Goal: Book appointment/travel/reservation

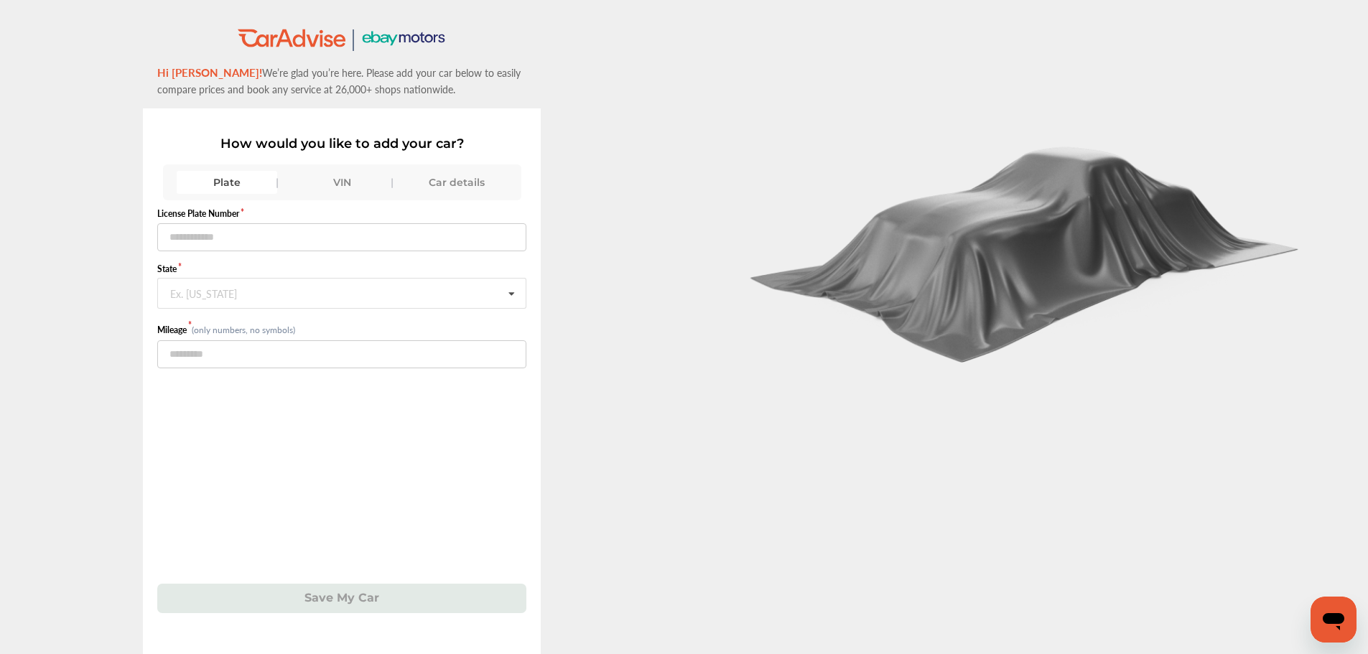
click at [351, 180] on div "VIN" at bounding box center [342, 182] width 101 height 23
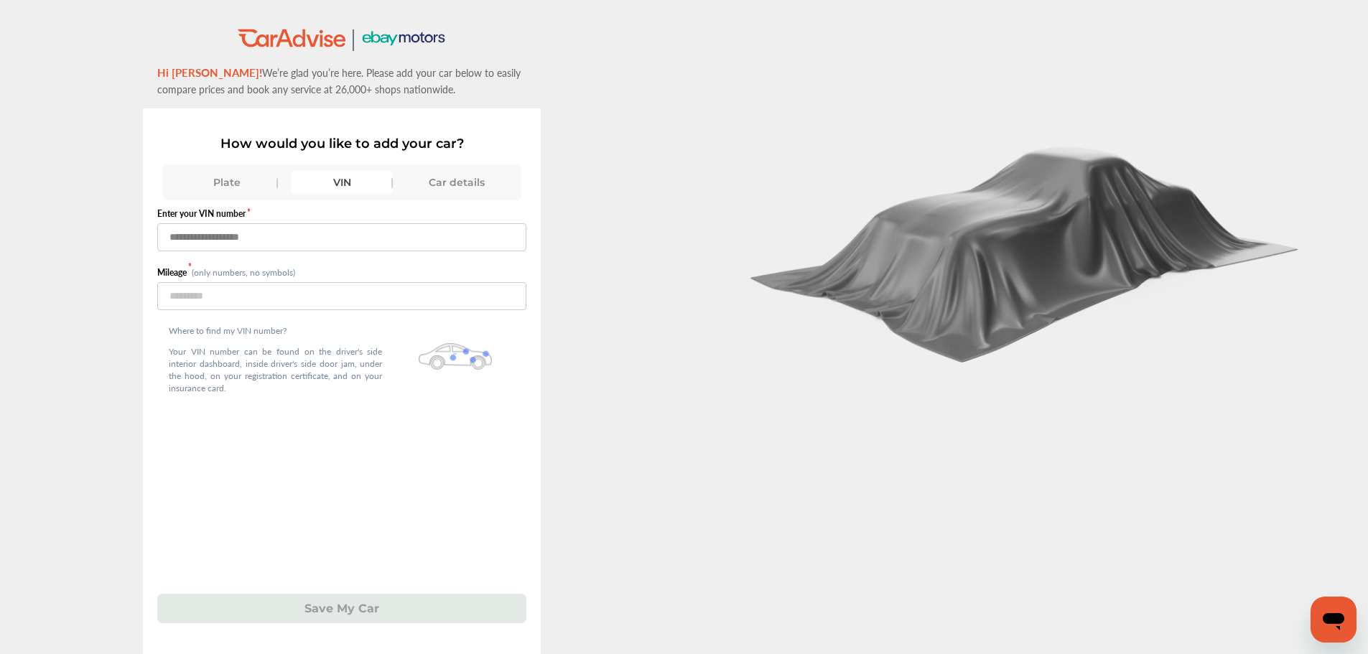
click at [261, 237] on input "text" at bounding box center [341, 237] width 369 height 28
click at [218, 238] on input "text" at bounding box center [341, 237] width 369 height 28
click at [179, 295] on input "number" at bounding box center [341, 296] width 369 height 28
type input "*****"
click at [214, 243] on input "text" at bounding box center [341, 237] width 369 height 28
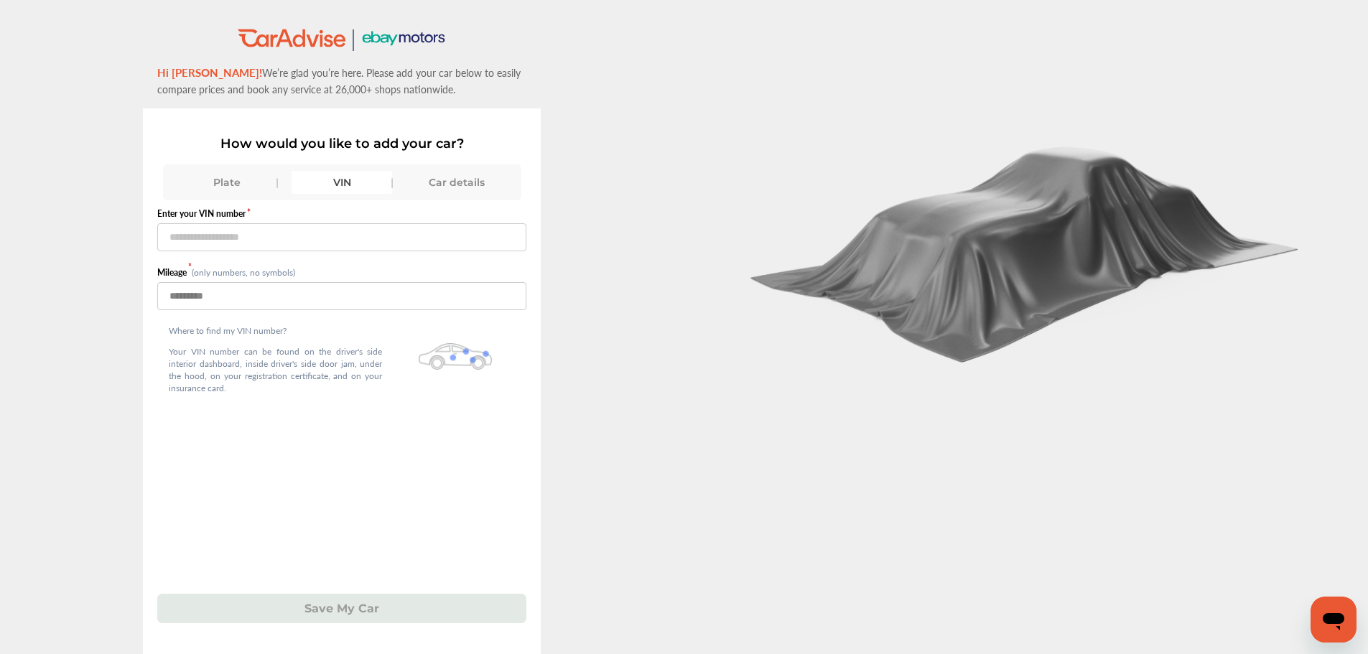
click at [413, 282] on input "*****" at bounding box center [341, 296] width 369 height 28
click at [294, 233] on input "text" at bounding box center [341, 237] width 369 height 28
click at [445, 178] on div "Car details" at bounding box center [456, 182] width 101 height 23
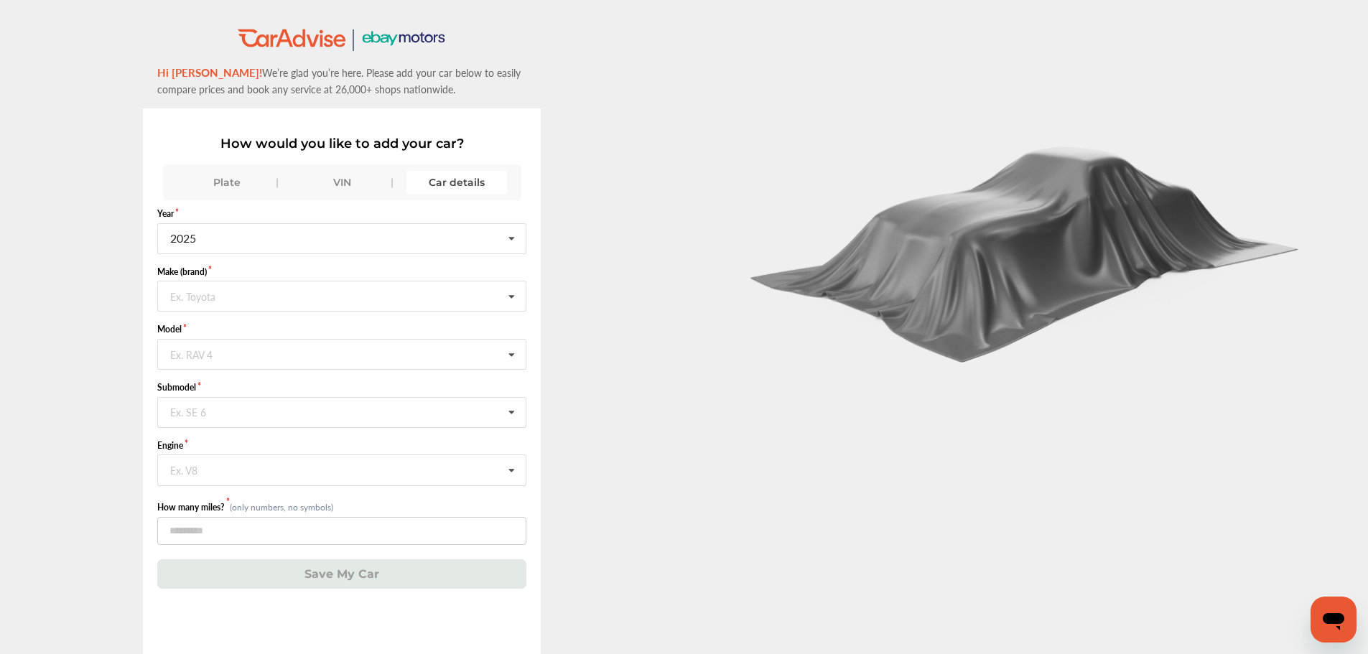
click at [324, 188] on div "VIN" at bounding box center [342, 182] width 101 height 23
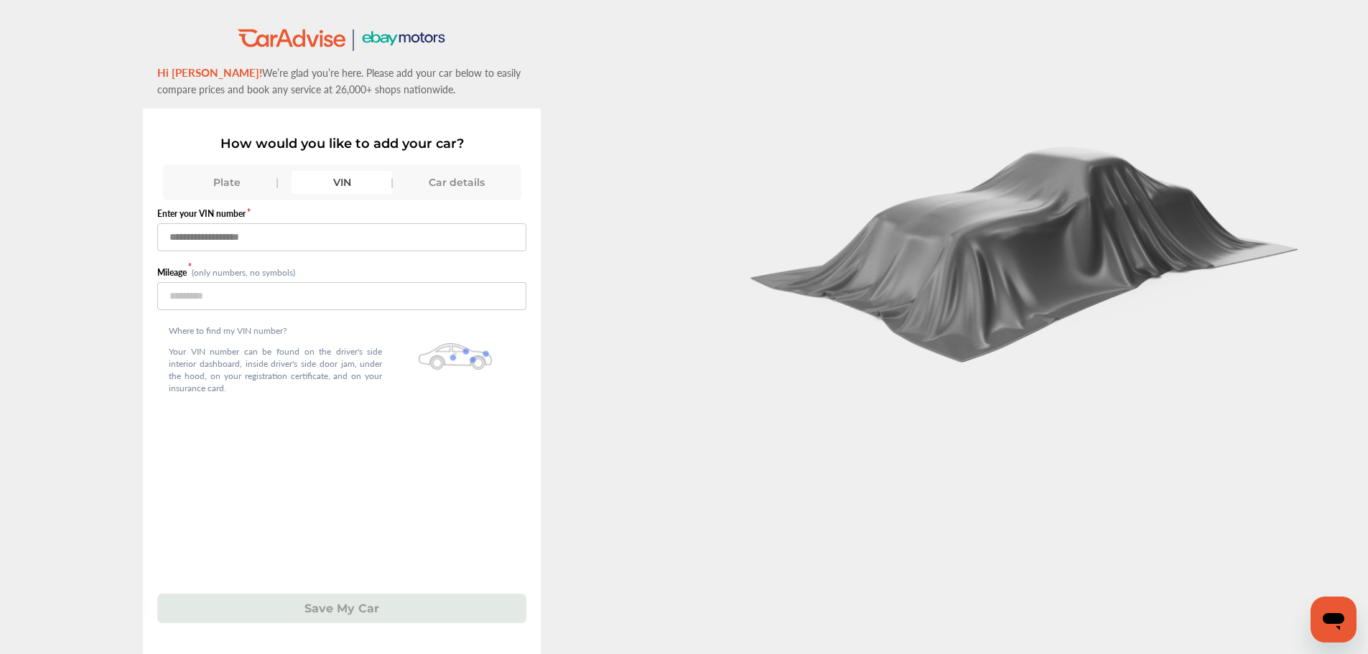
click at [255, 250] on input "text" at bounding box center [341, 237] width 369 height 28
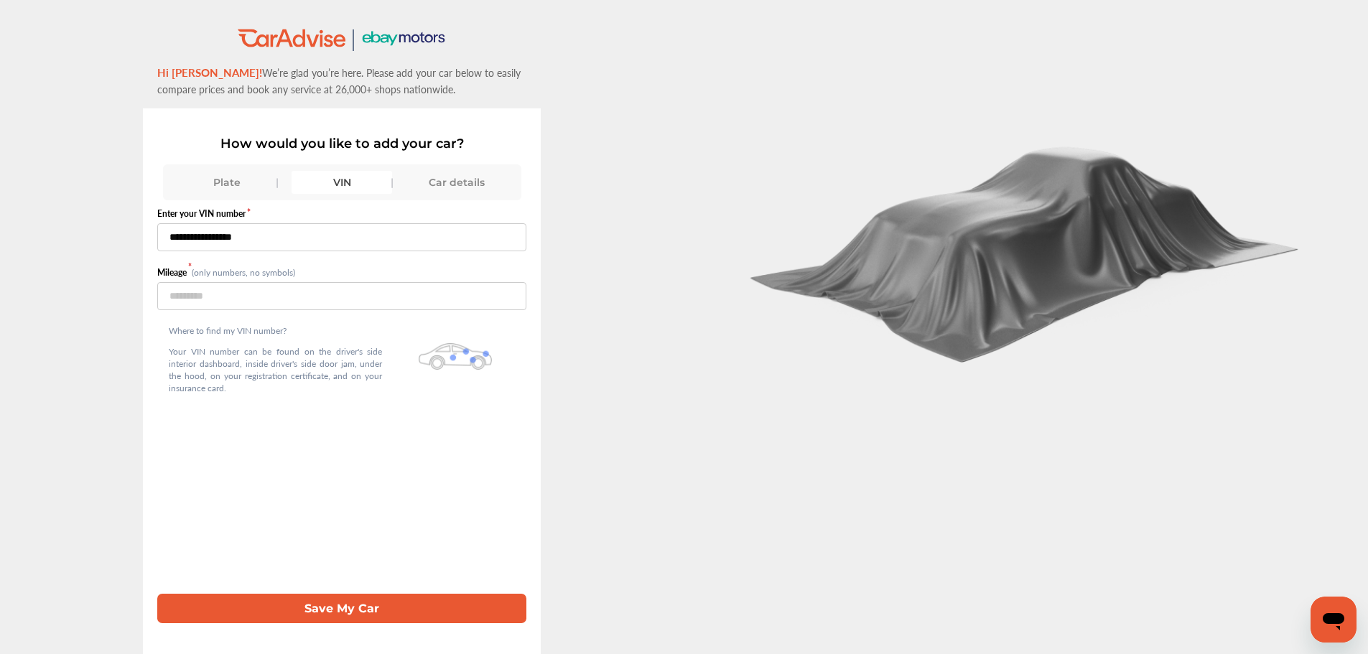
click at [250, 234] on input "**********" at bounding box center [341, 237] width 369 height 28
type input "**********"
click at [422, 604] on button "Save My Car" at bounding box center [341, 608] width 369 height 29
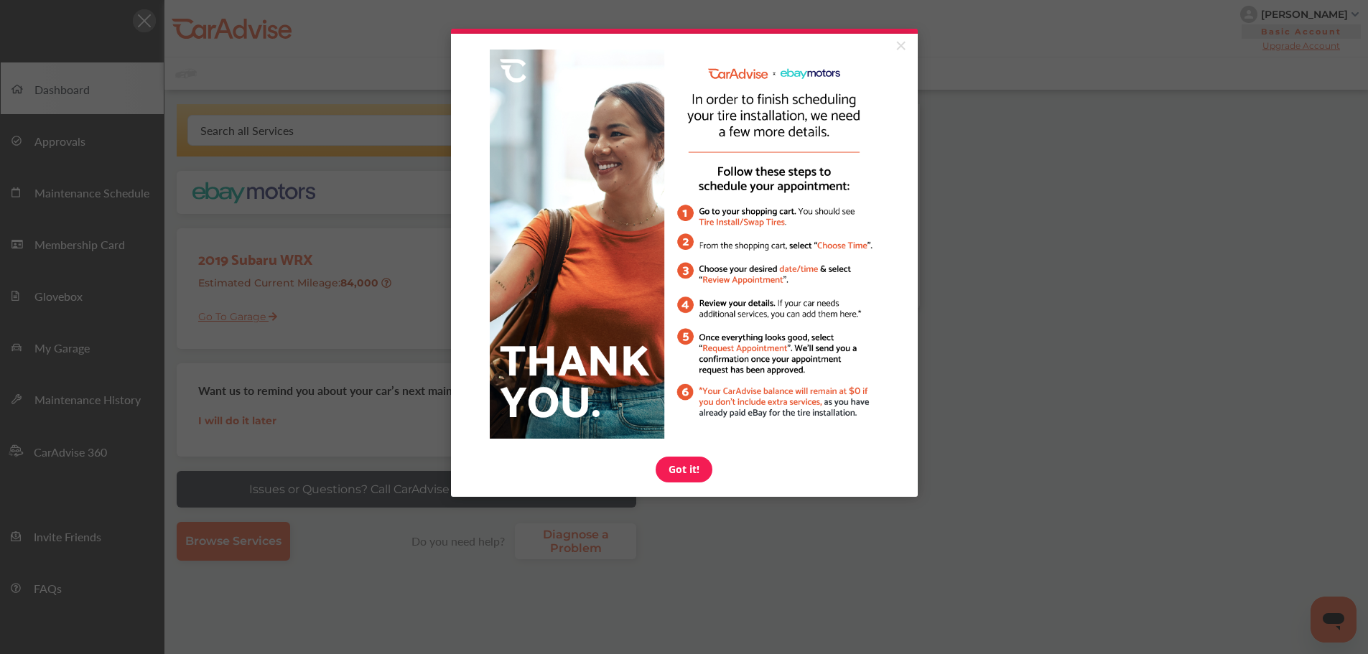
drag, startPoint x: 896, startPoint y: 45, endPoint x: 954, endPoint y: 17, distance: 65.2
click at [896, 45] on link "×" at bounding box center [900, 47] width 25 height 26
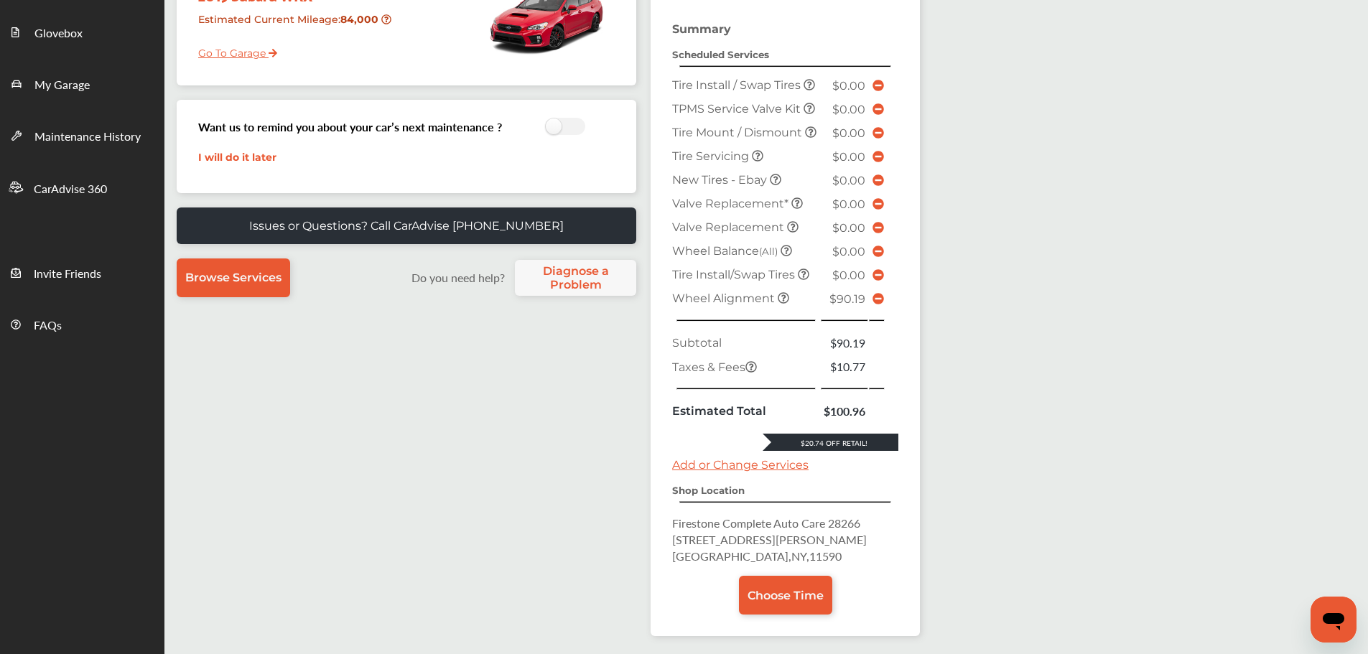
scroll to position [144, 0]
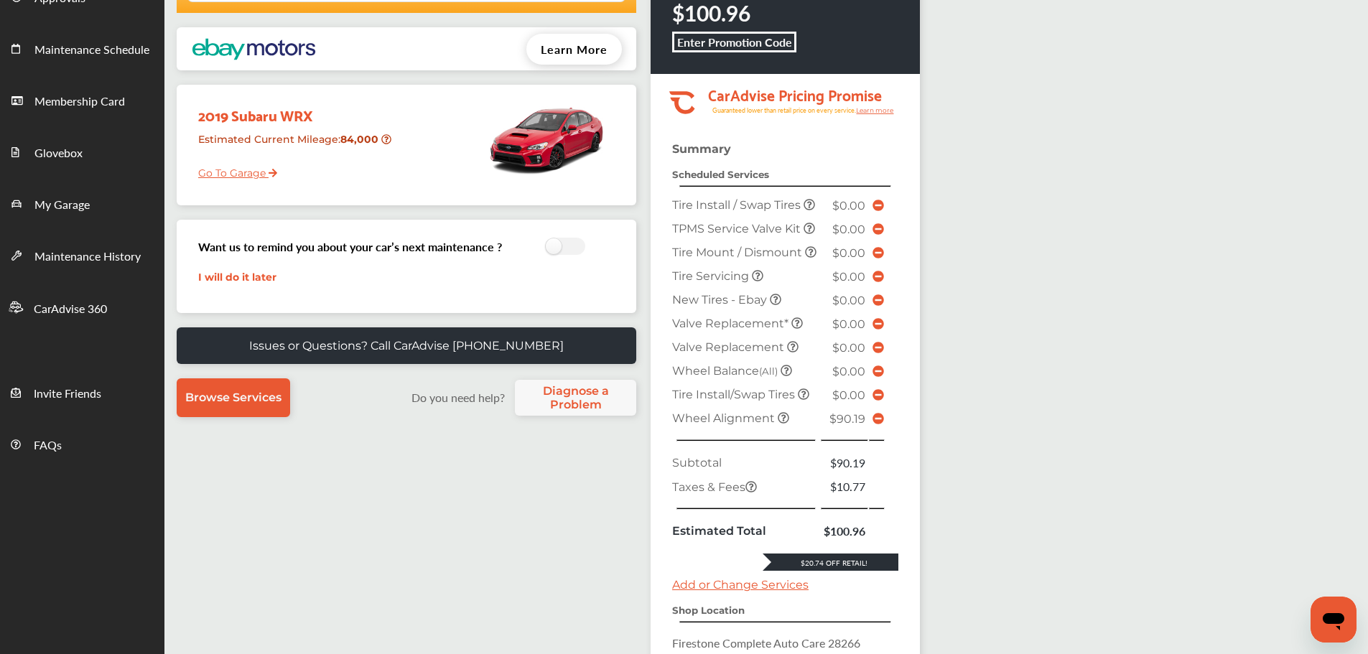
click at [881, 424] on icon at bounding box center [878, 418] width 11 height 11
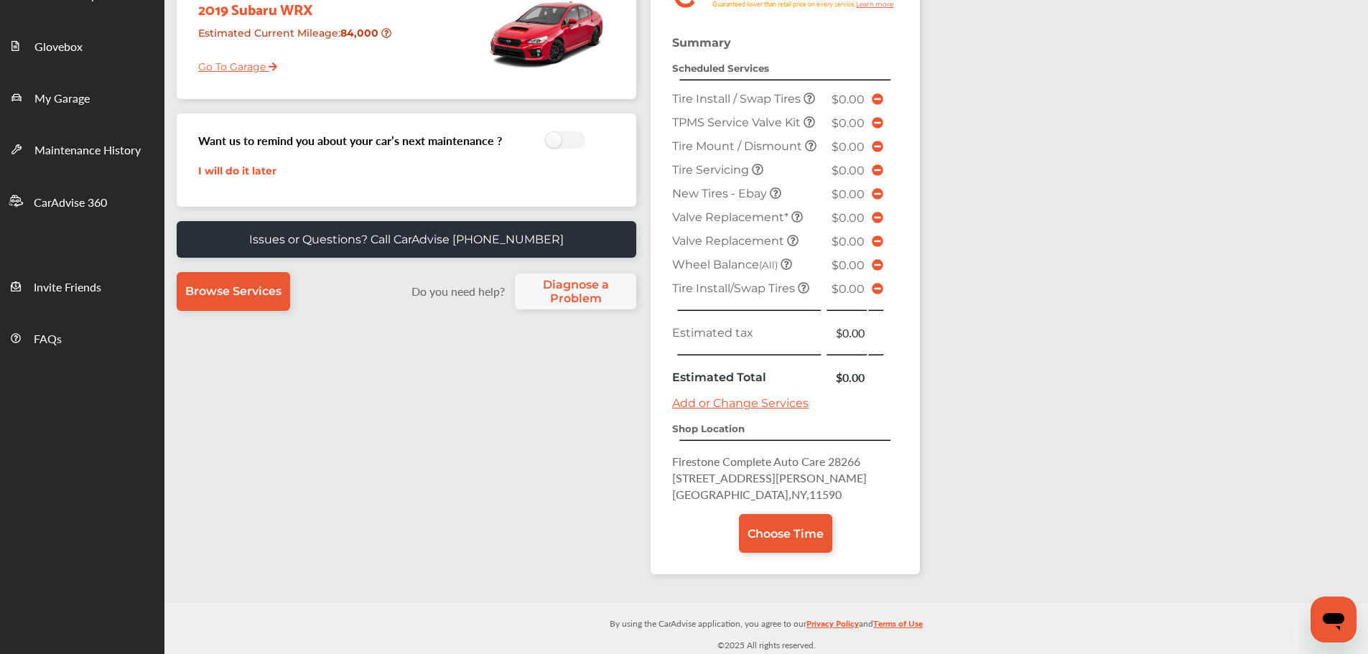
scroll to position [251, 0]
click at [795, 532] on span "Choose Time" at bounding box center [786, 533] width 76 height 14
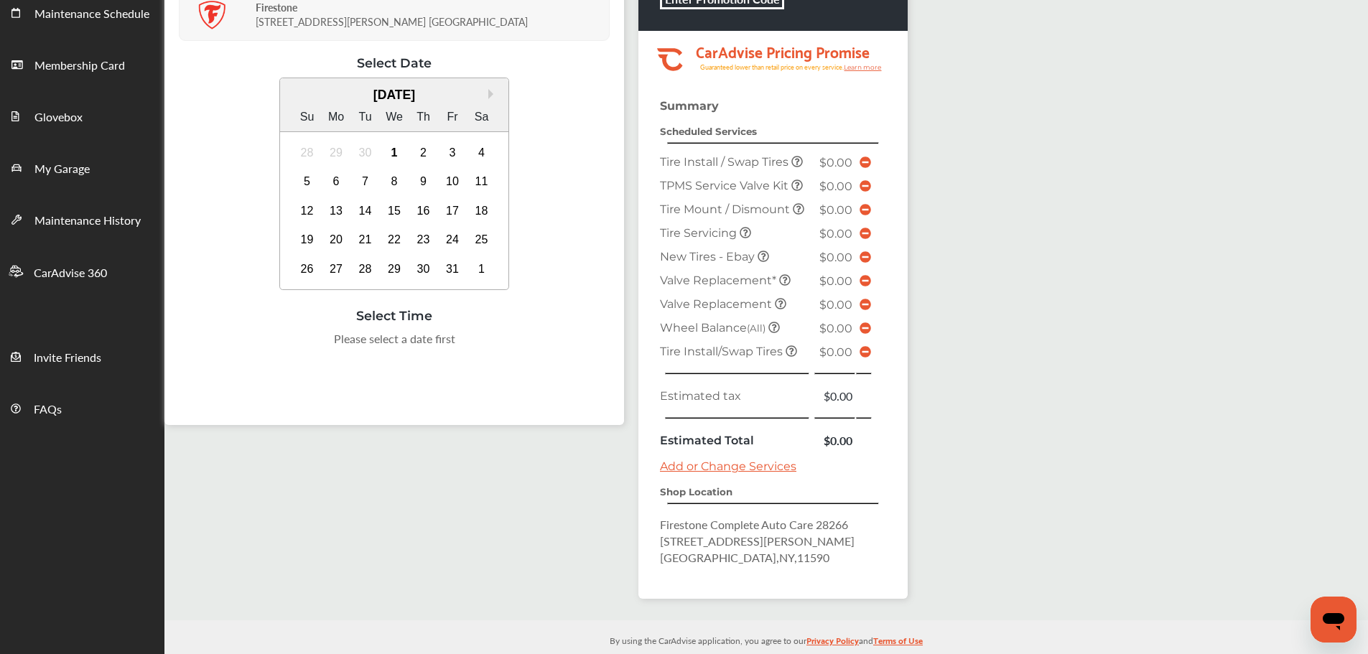
scroll to position [198, 0]
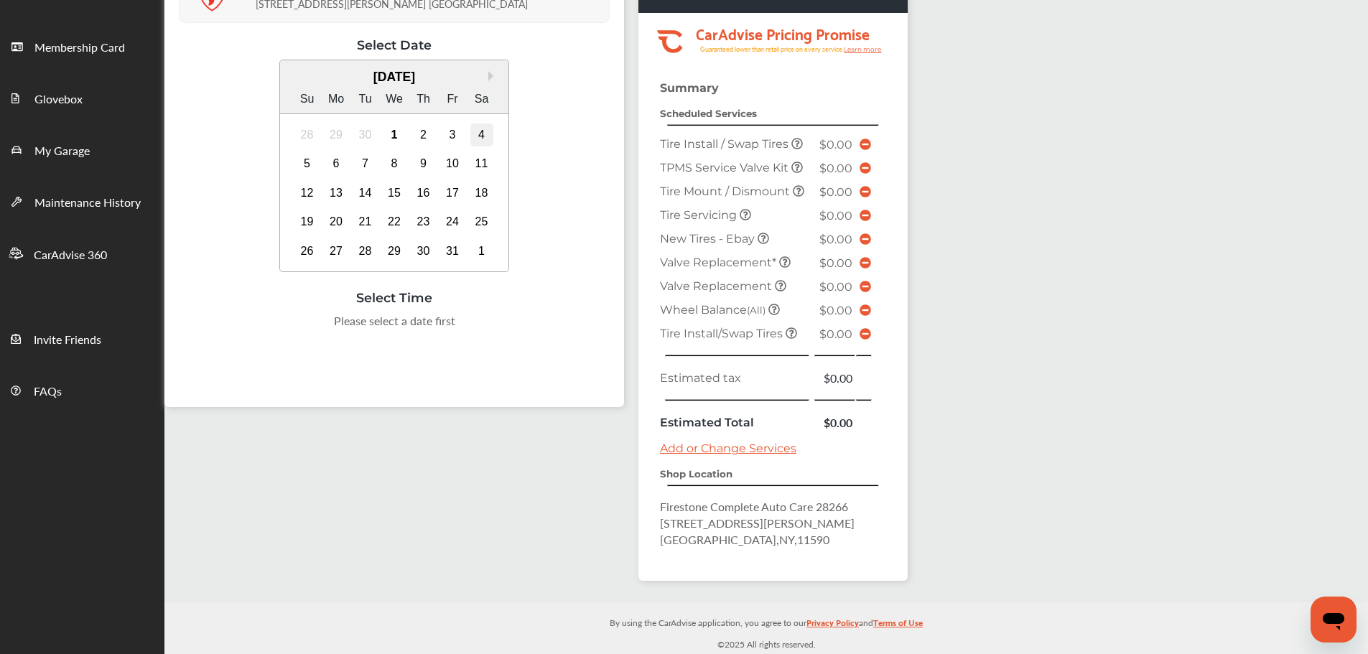
click at [485, 134] on div "4" at bounding box center [481, 135] width 23 height 23
click at [304, 172] on div "5" at bounding box center [307, 163] width 23 height 23
click at [265, 322] on div "10:00 AM" at bounding box center [250, 325] width 69 height 26
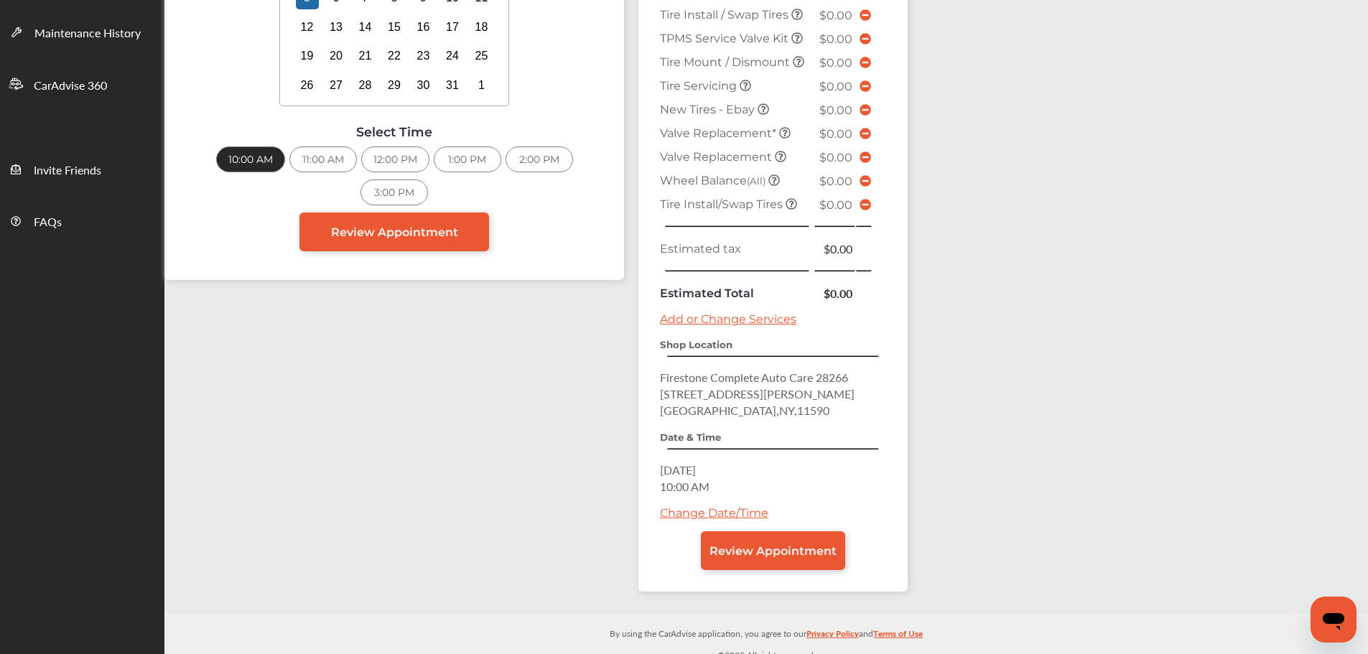
scroll to position [378, 0]
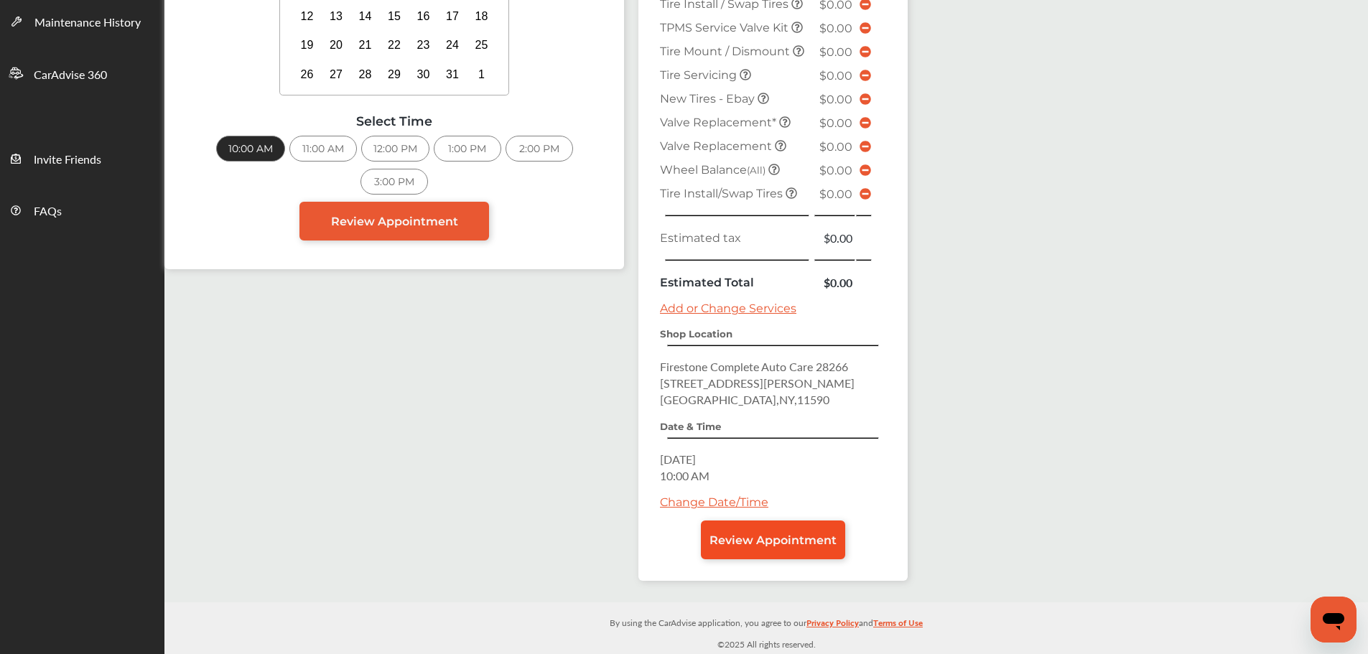
click at [779, 544] on span "Review Appointment" at bounding box center [773, 541] width 127 height 14
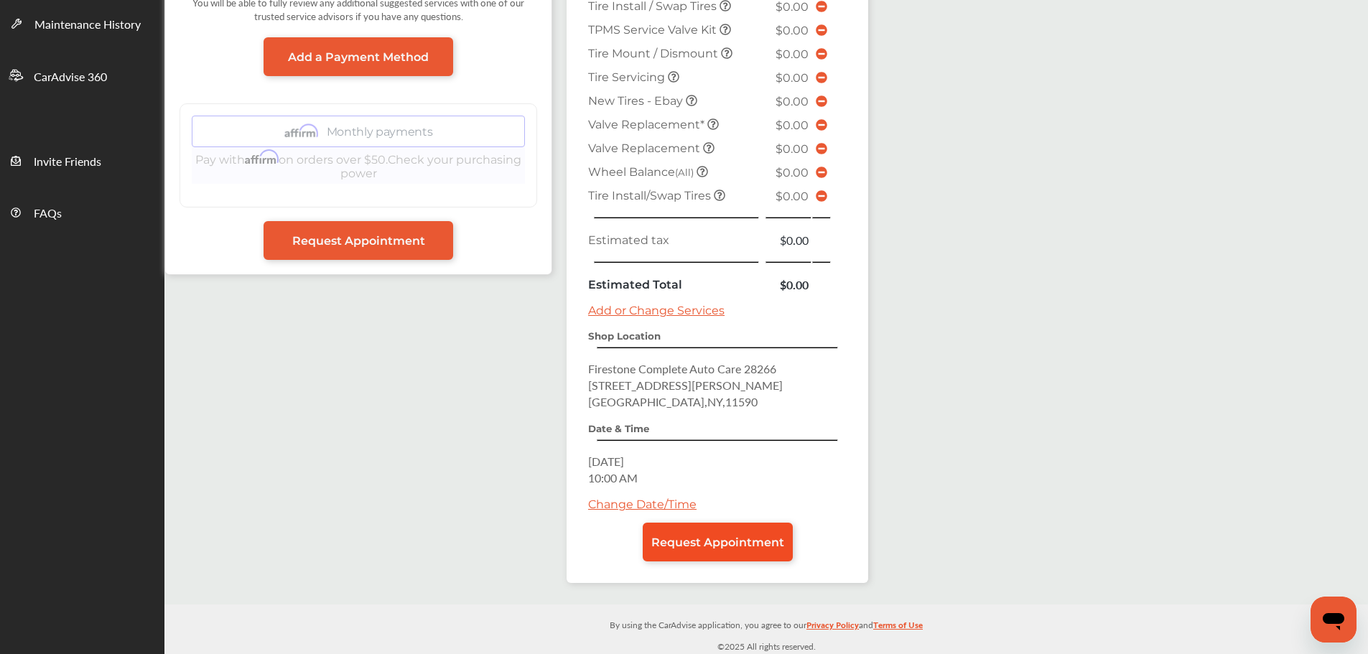
scroll to position [378, 0]
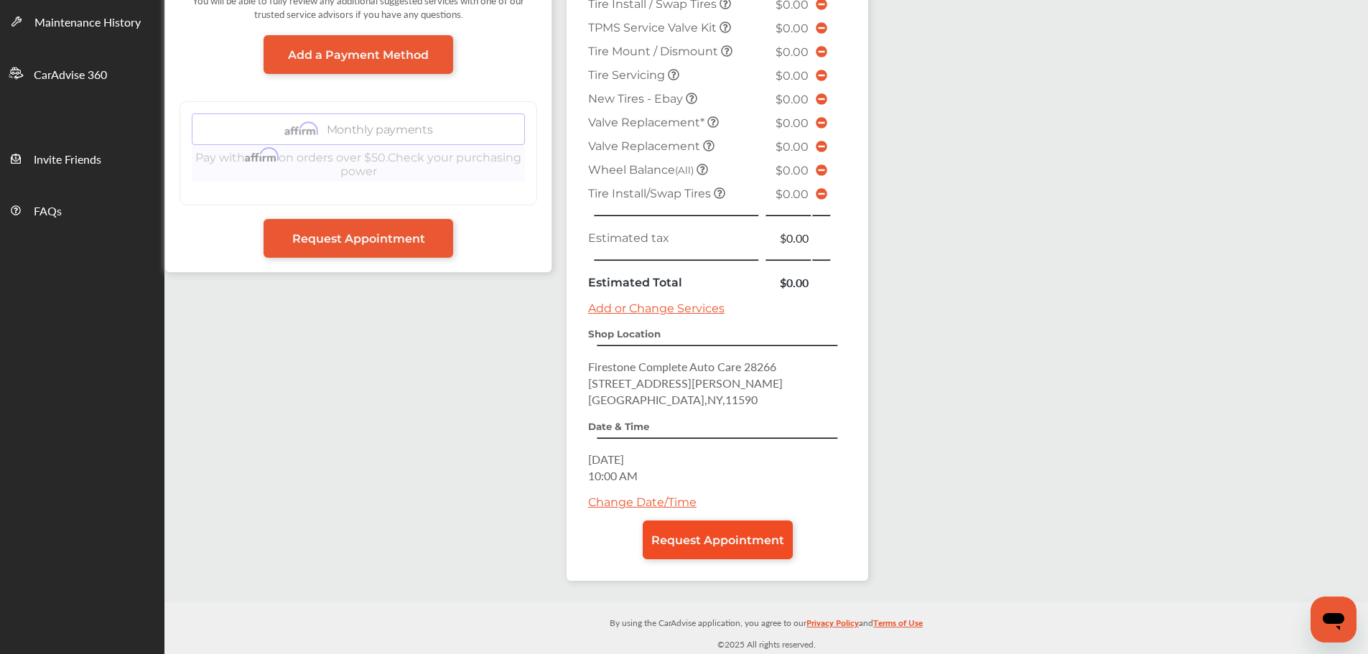
click at [745, 539] on span "Request Appointment" at bounding box center [717, 541] width 133 height 14
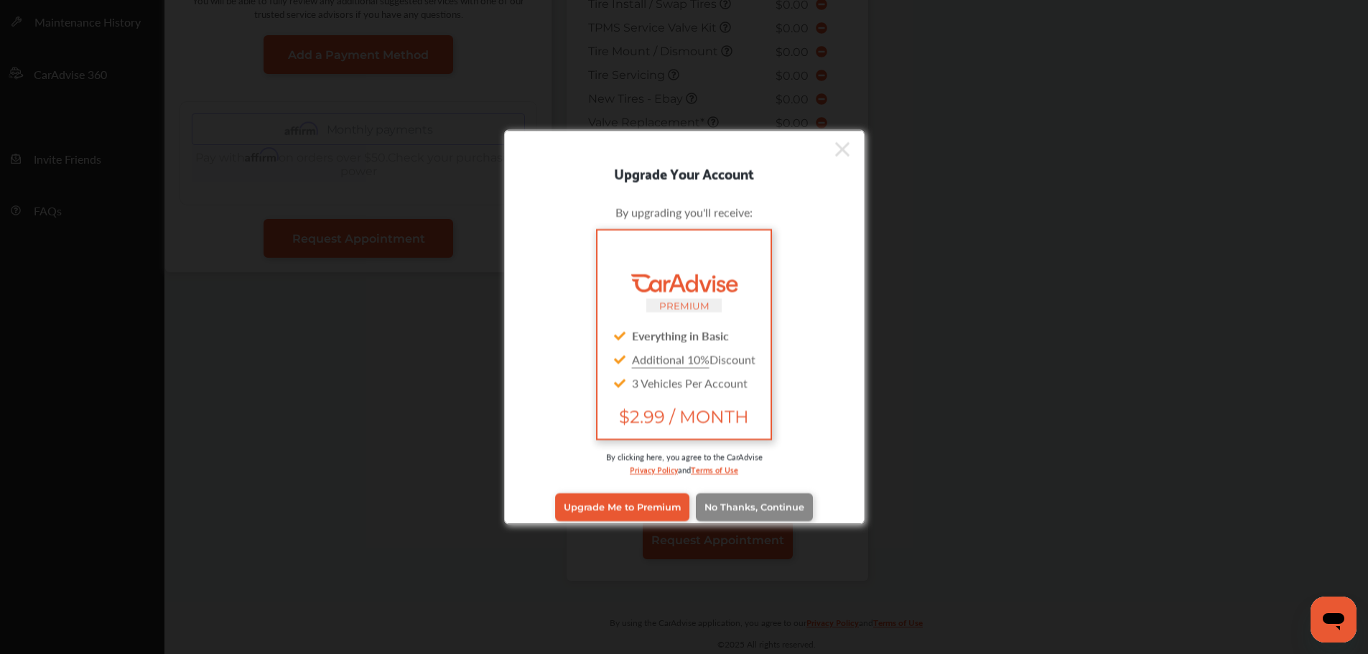
click at [747, 503] on span "No Thanks, Continue" at bounding box center [754, 507] width 100 height 11
